Goal: Check status: Check status

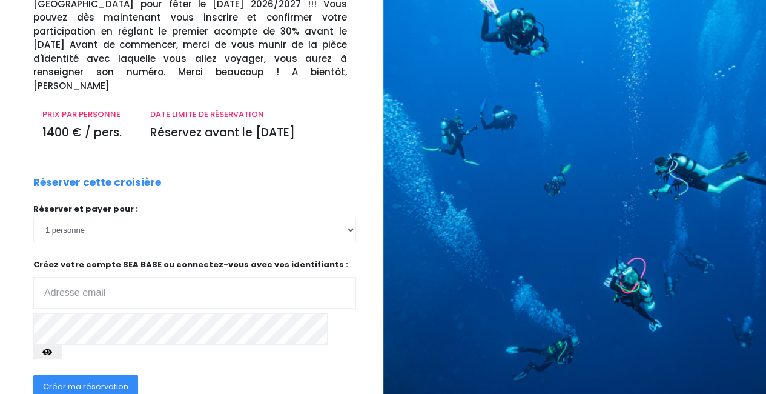
scroll to position [181, 0]
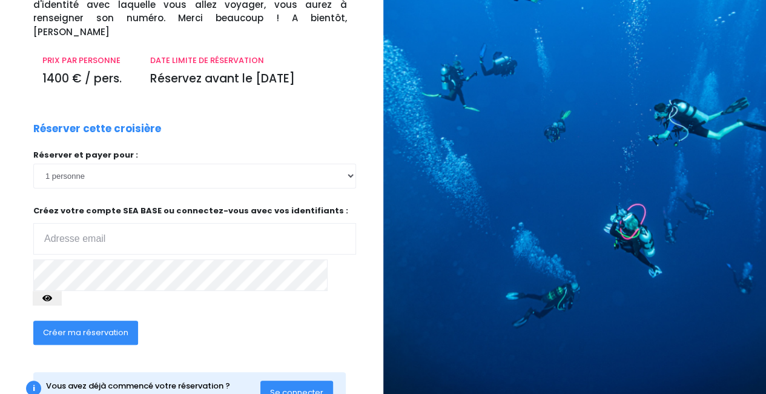
click at [284, 387] on span "Se connecter" at bounding box center [296, 393] width 53 height 12
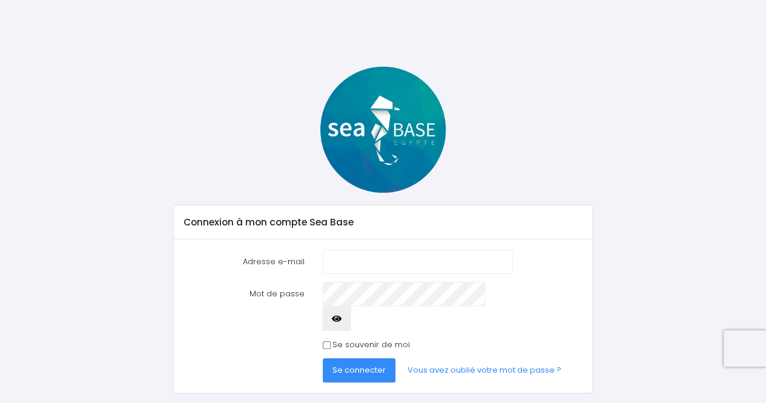
click at [344, 264] on input "Adresse e-mail" at bounding box center [418, 262] width 190 height 24
type input "[EMAIL_ADDRESS][DOMAIN_NAME]"
click at [323, 358] on button "Se connecter" at bounding box center [359, 370] width 73 height 24
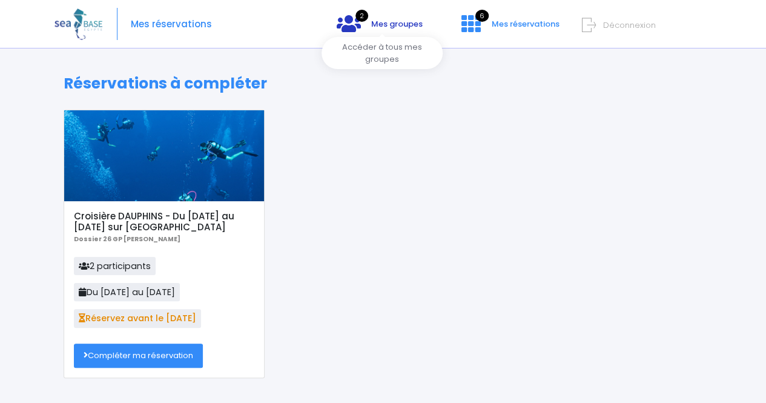
click at [404, 28] on span "Mes groupes" at bounding box center [396, 24] width 51 height 12
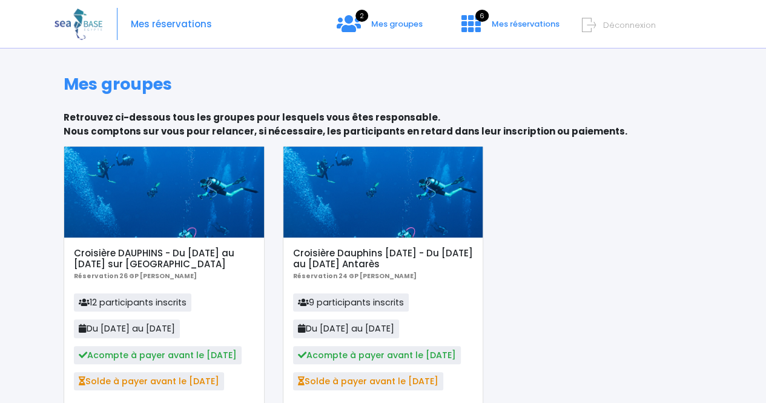
scroll to position [87, 0]
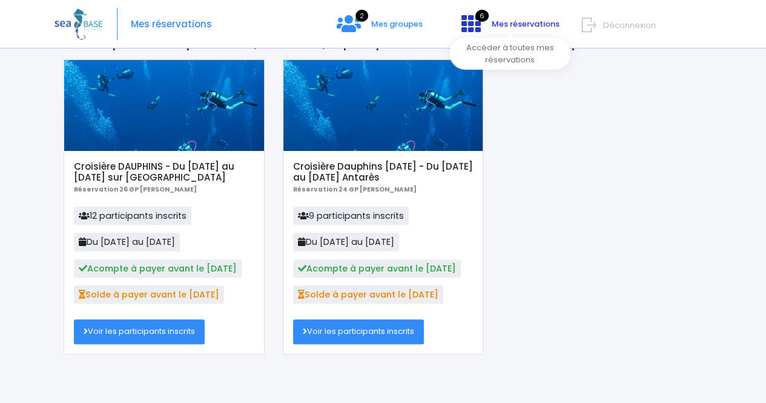
click at [496, 21] on span "Mes réservations" at bounding box center [526, 24] width 68 height 12
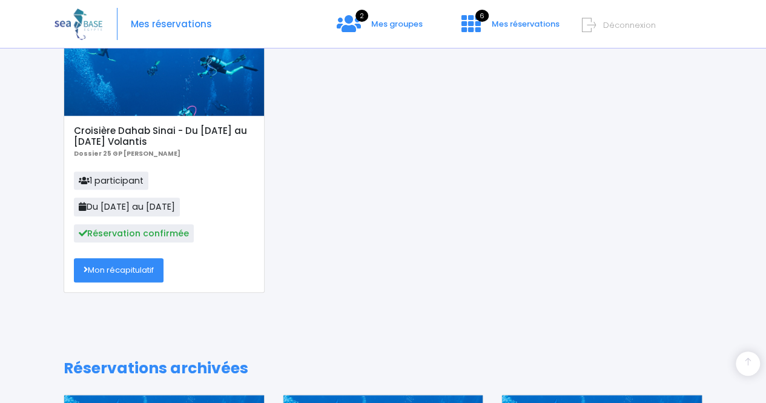
scroll to position [485, 0]
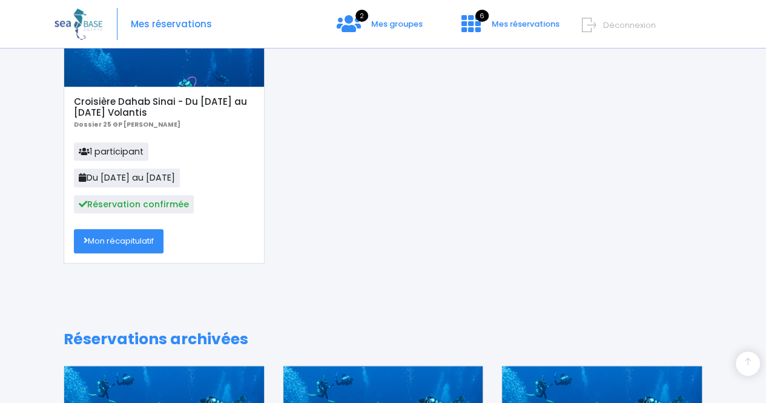
click at [86, 247] on link "Mon récapitulatif" at bounding box center [119, 241] width 90 height 24
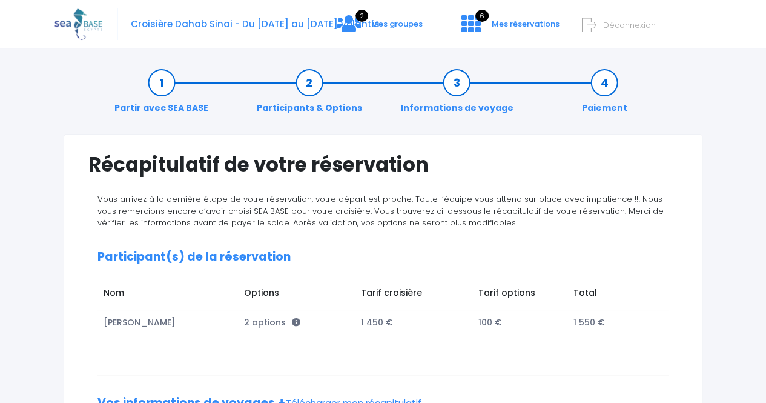
click at [462, 101] on link "Informations de voyage" at bounding box center [456, 95] width 125 height 38
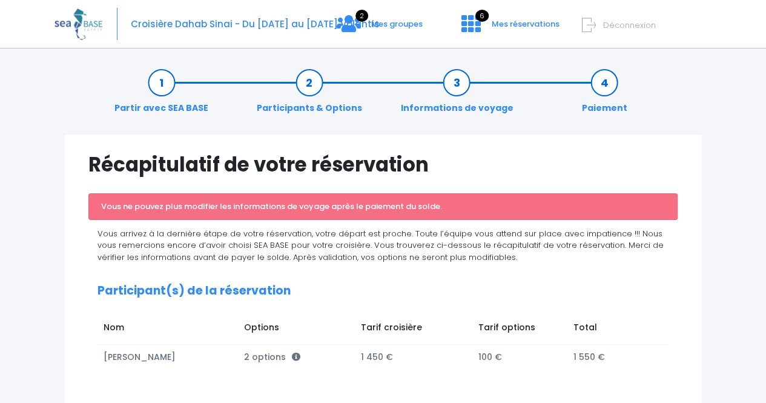
click at [311, 88] on link "Participants & Options" at bounding box center [310, 95] width 118 height 38
click at [164, 93] on link "Partir avec SEA BASE" at bounding box center [161, 95] width 106 height 38
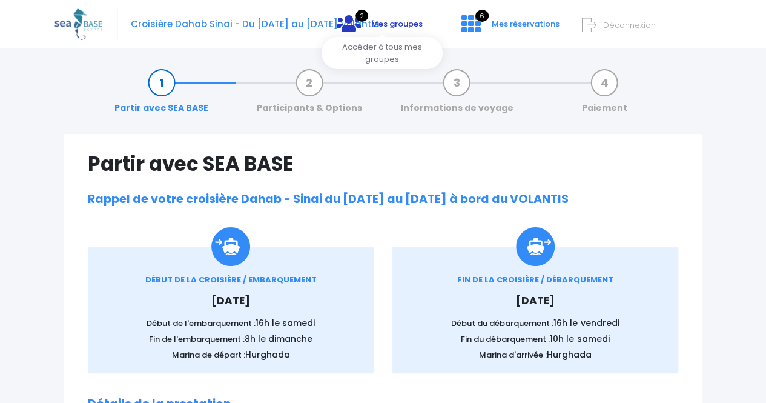
click at [422, 25] on span "Mes groupes" at bounding box center [396, 24] width 51 height 12
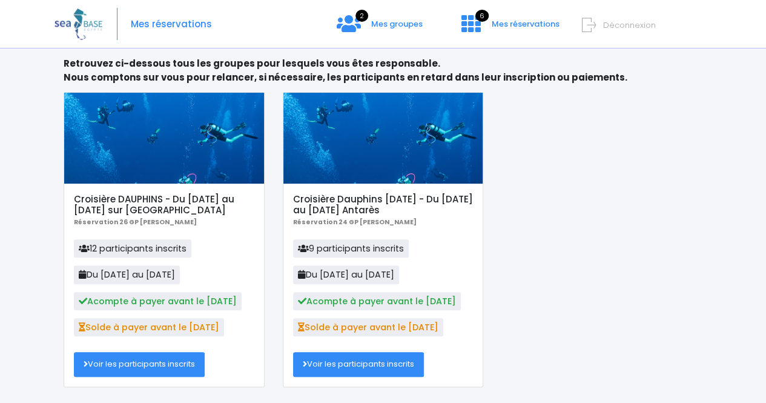
scroll to position [87, 0]
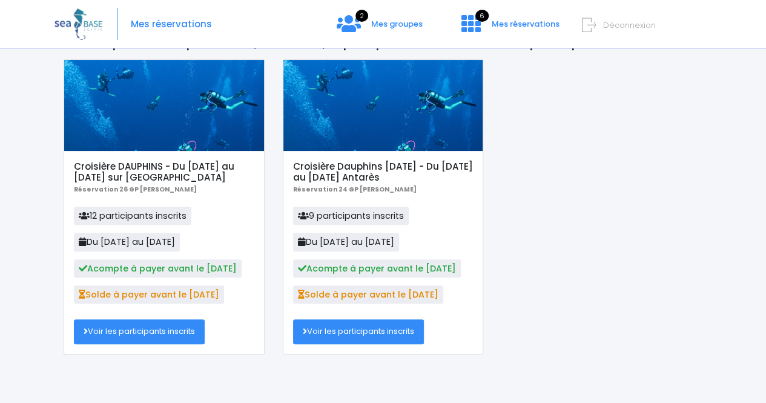
click at [122, 331] on link "Voir les participants inscrits" at bounding box center [139, 331] width 131 height 24
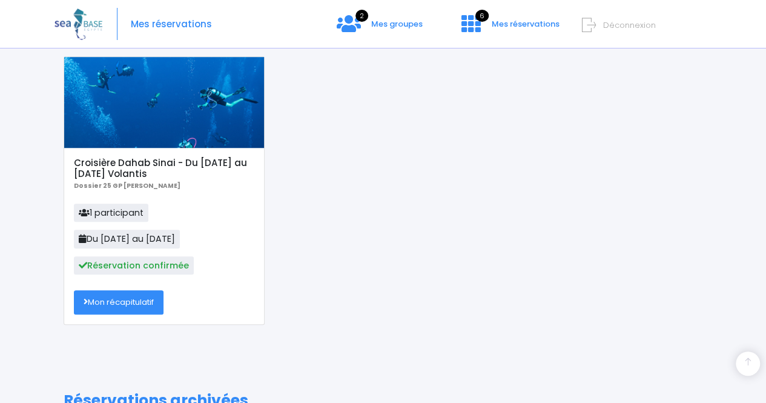
scroll to position [424, 0]
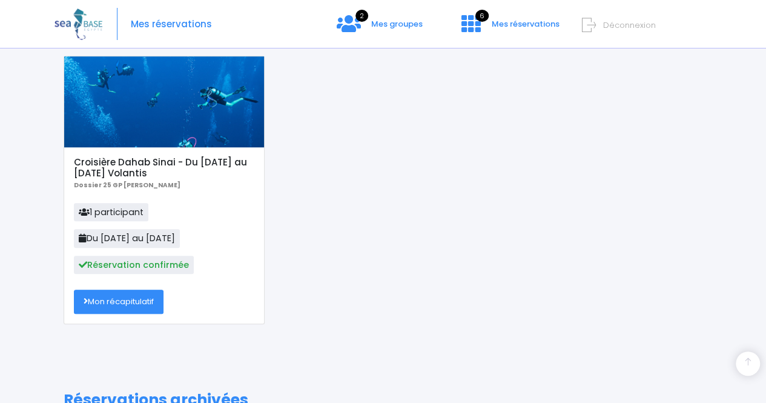
click at [122, 305] on link "Mon récapitulatif" at bounding box center [119, 302] width 90 height 24
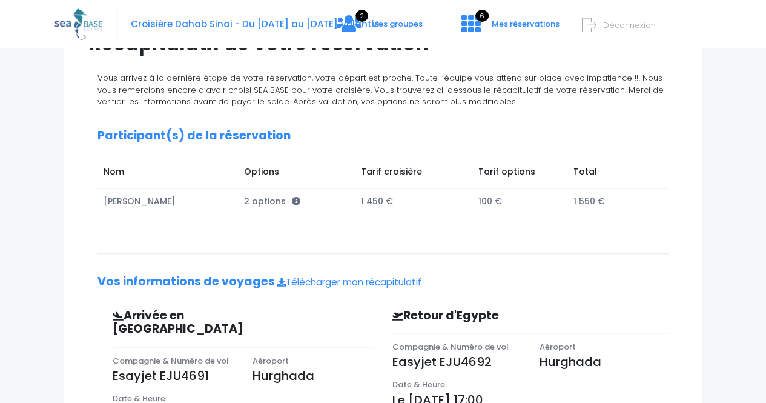
scroll to position [294, 0]
